Goal: Task Accomplishment & Management: Use online tool/utility

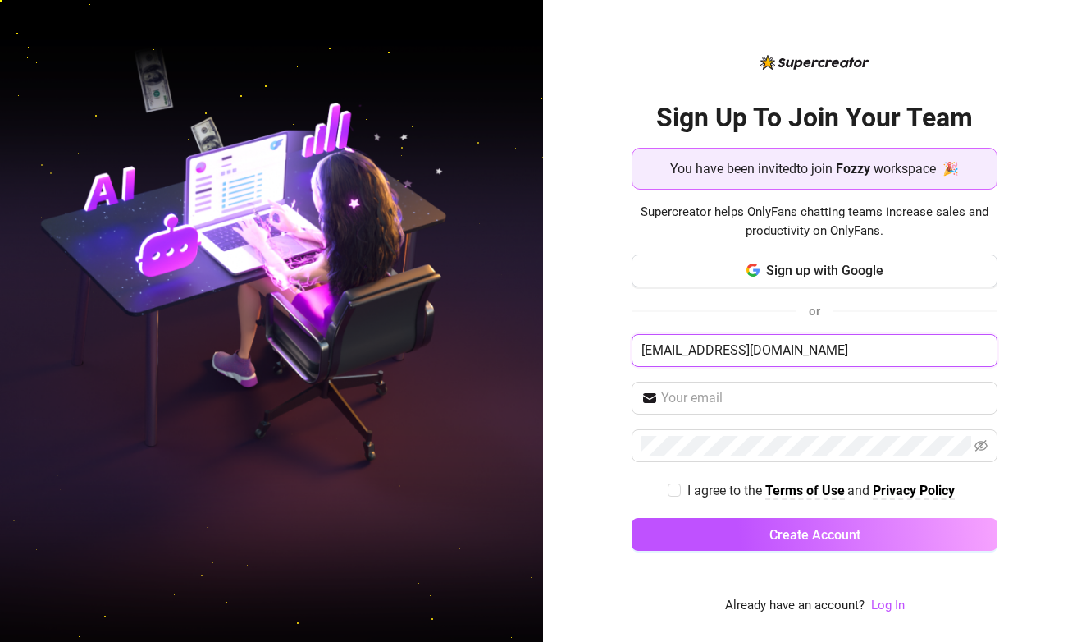
type input "[EMAIL_ADDRESS][DOMAIN_NAME]"
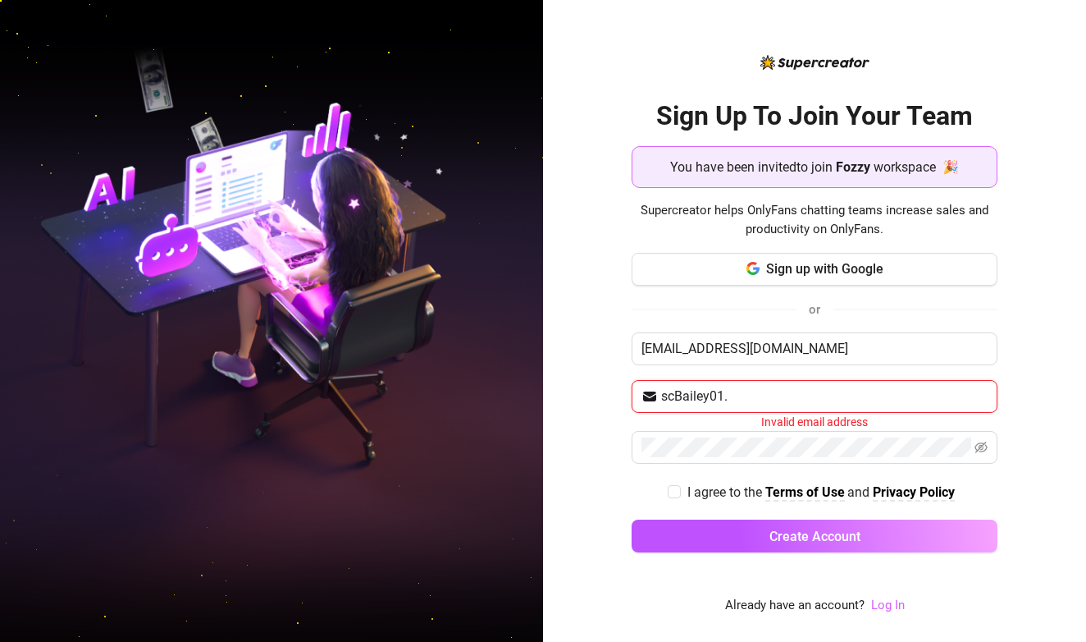
type input "scBailey01."
click at [887, 605] on link "Log In" at bounding box center [888, 604] width 34 height 15
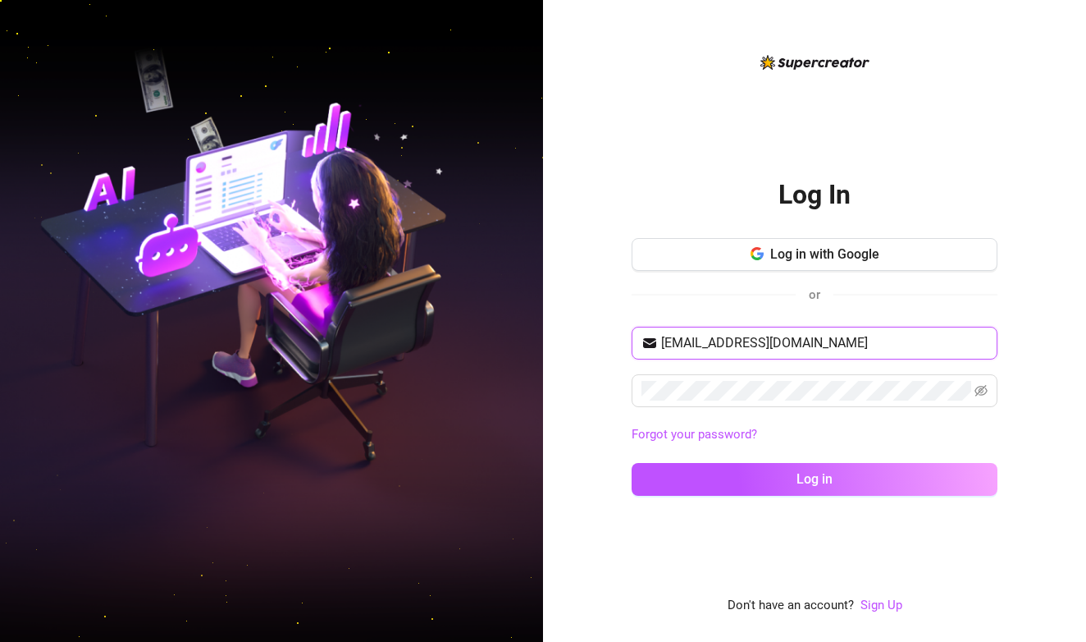
type input "[EMAIL_ADDRESS][DOMAIN_NAME]"
click at [815, 478] on button "Log in" at bounding box center [815, 479] width 366 height 33
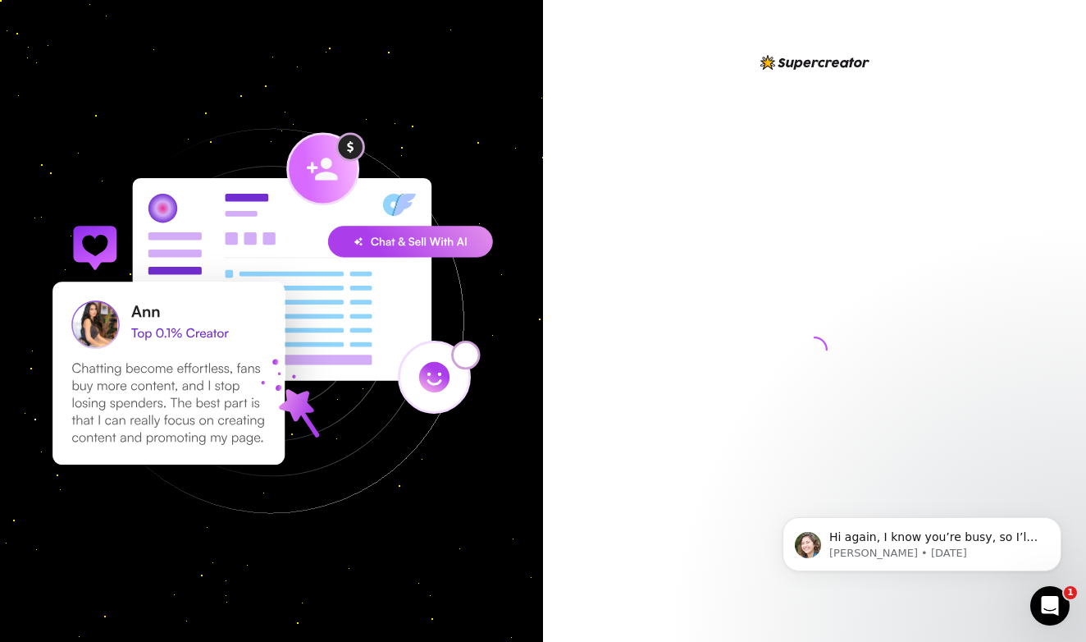
click at [790, 91] on div at bounding box center [815, 334] width 366 height 563
click at [1050, 602] on icon "Open Intercom Messenger" at bounding box center [1047, 603] width 11 height 13
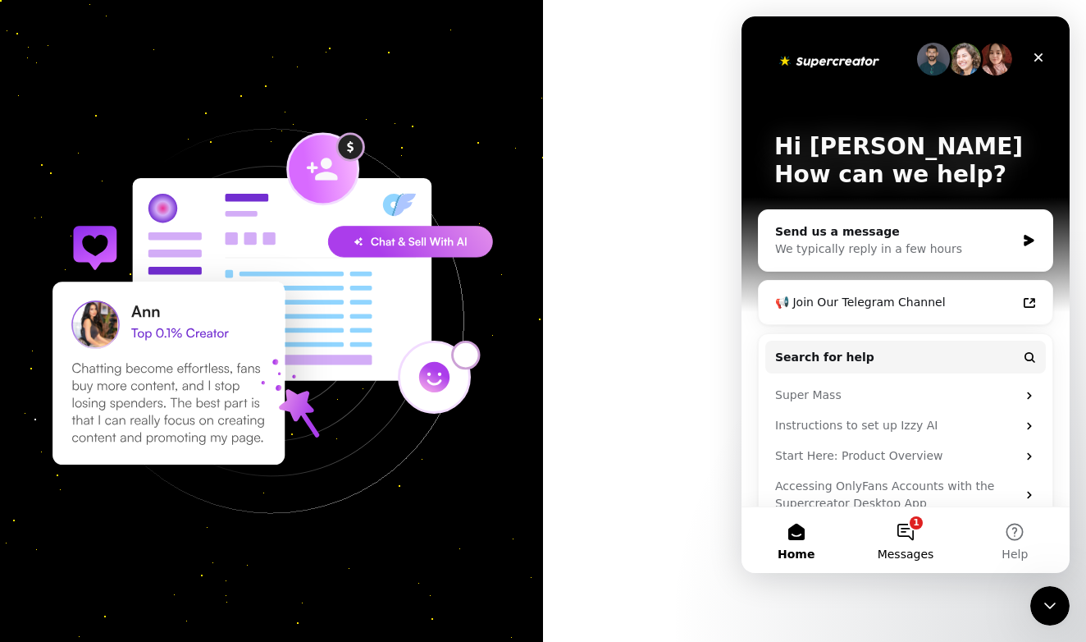
click at [909, 533] on button "1 Messages" at bounding box center [905, 540] width 109 height 66
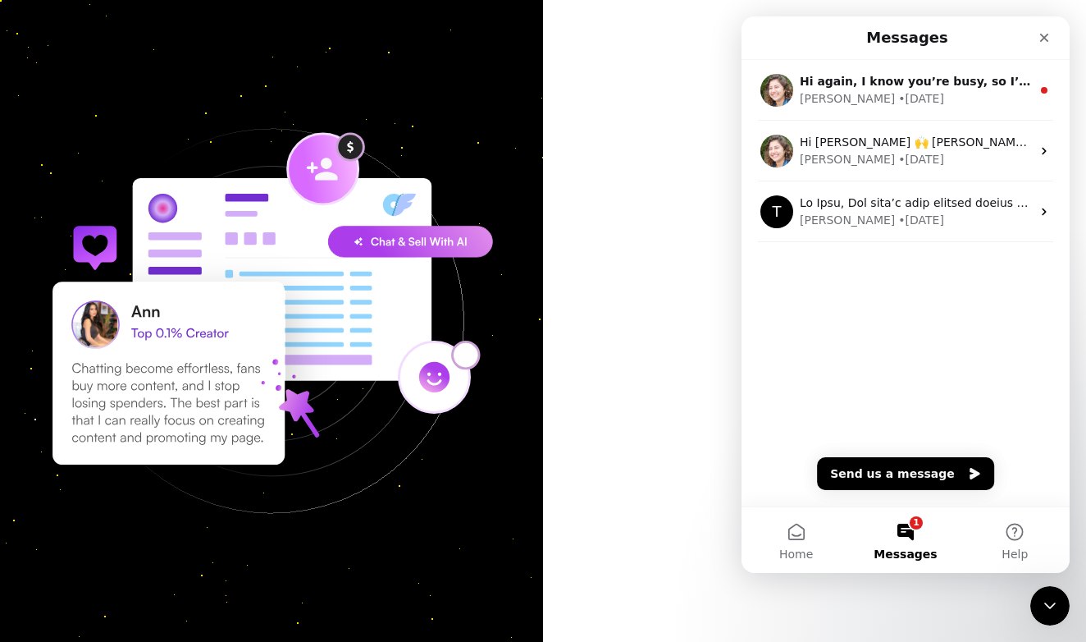
click at [679, 286] on div at bounding box center [815, 334] width 366 height 563
click at [666, 49] on div at bounding box center [814, 321] width 543 height 642
click at [1041, 39] on icon "Close" at bounding box center [1044, 37] width 13 height 13
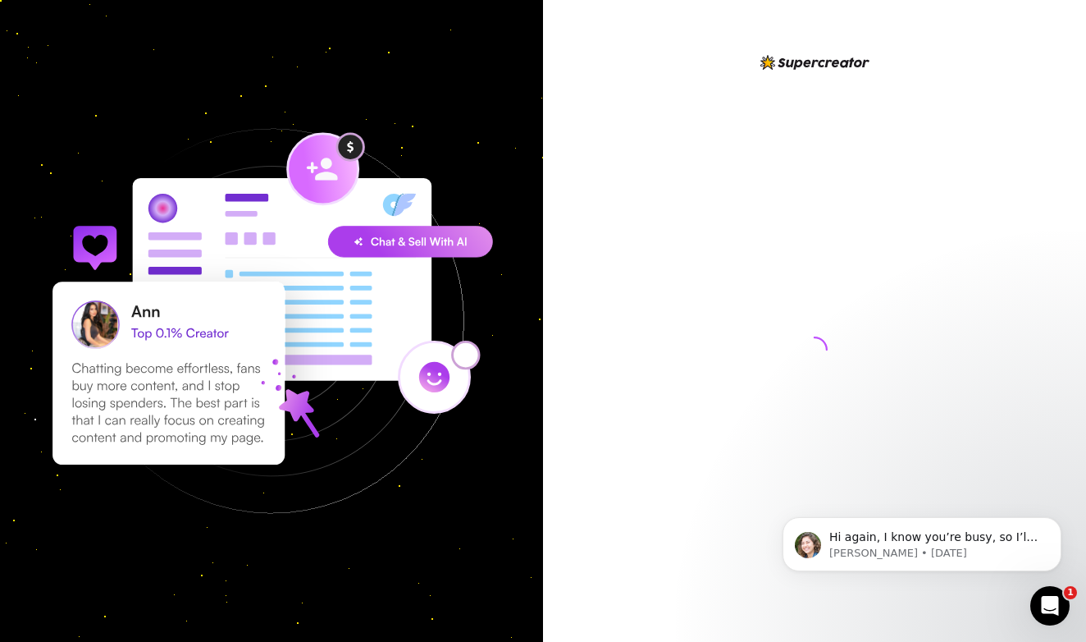
click at [177, 37] on div at bounding box center [271, 321] width 543 height 642
click at [345, 145] on img at bounding box center [271, 320] width 543 height 543
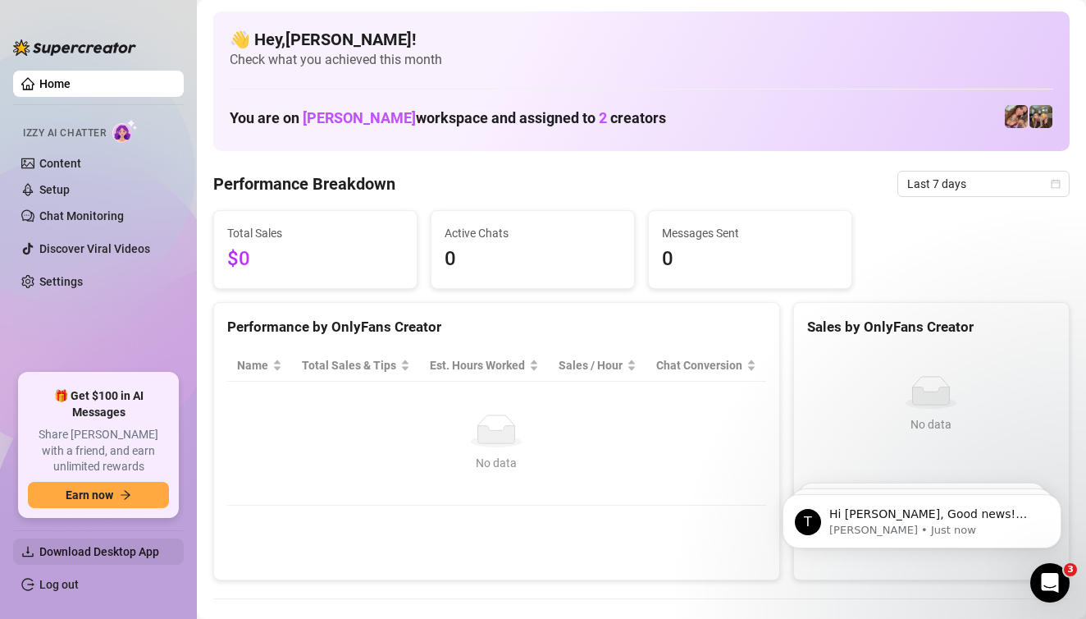
click at [124, 547] on span "Download Desktop App" at bounding box center [99, 551] width 120 height 13
